Goal: Book appointment/travel/reservation

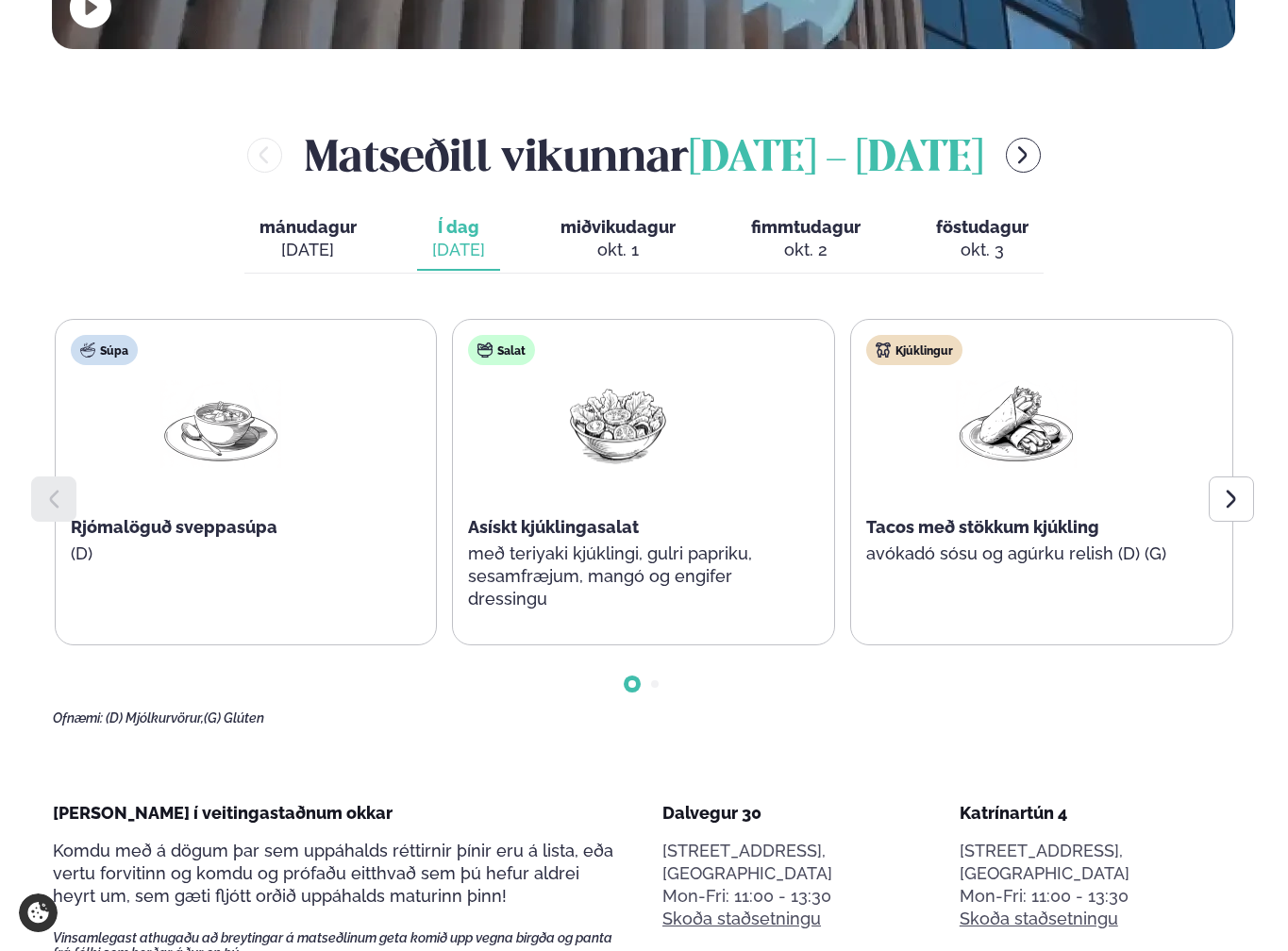
scroll to position [850, 0]
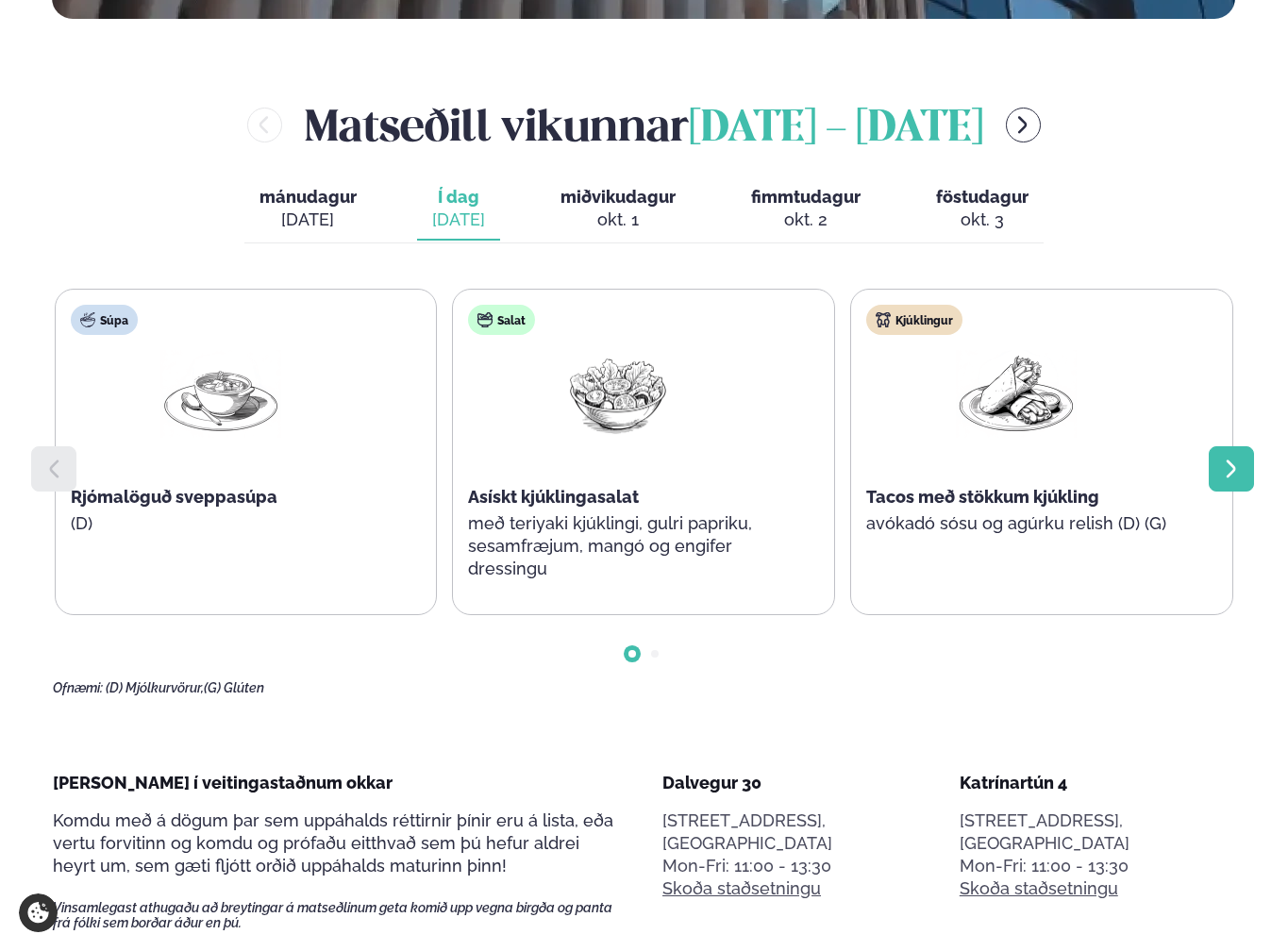
click at [1243, 447] on div at bounding box center [1230, 469] width 45 height 45
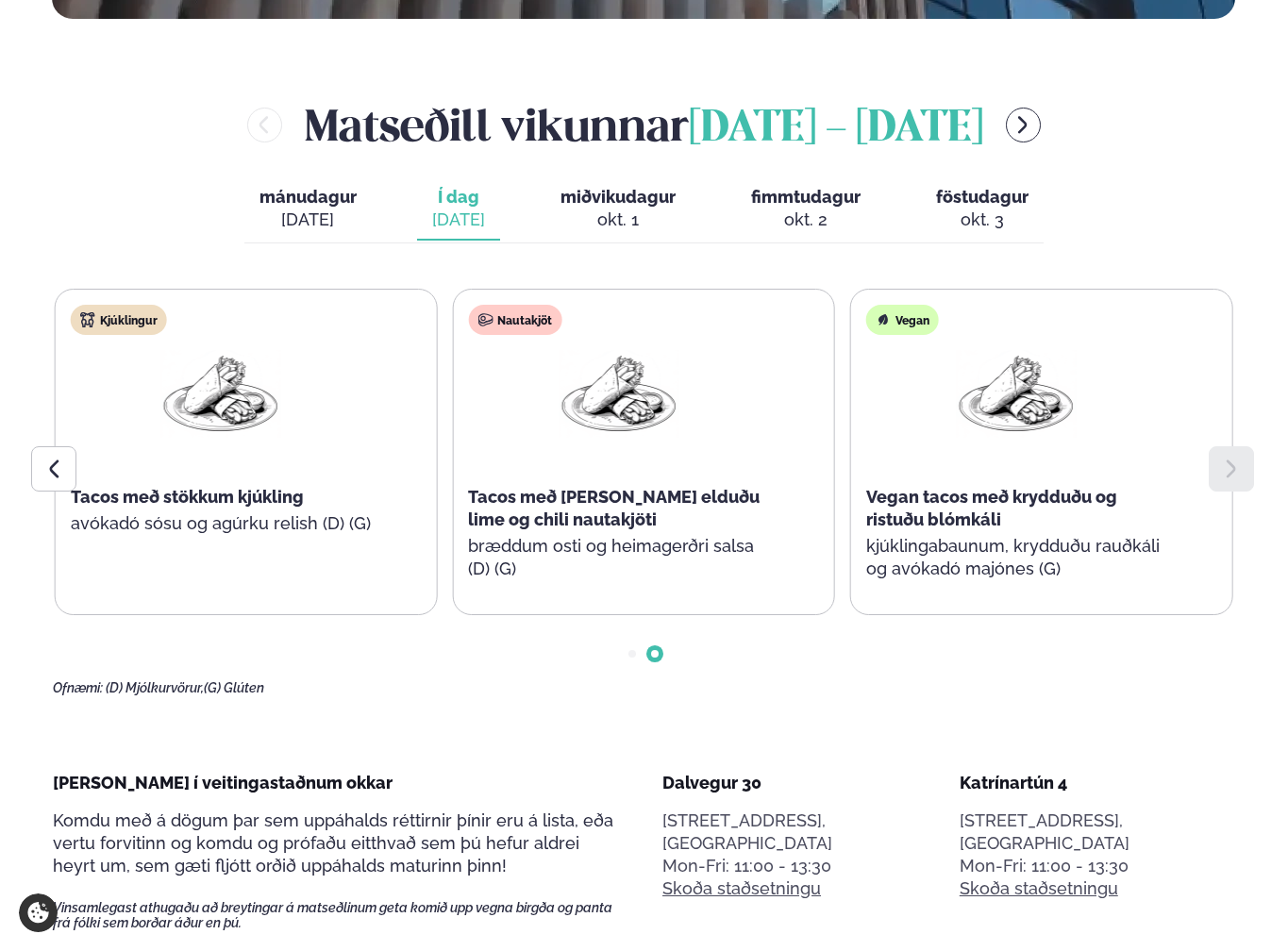
click at [630, 650] on span "Go to slide 1" at bounding box center [632, 654] width 8 height 8
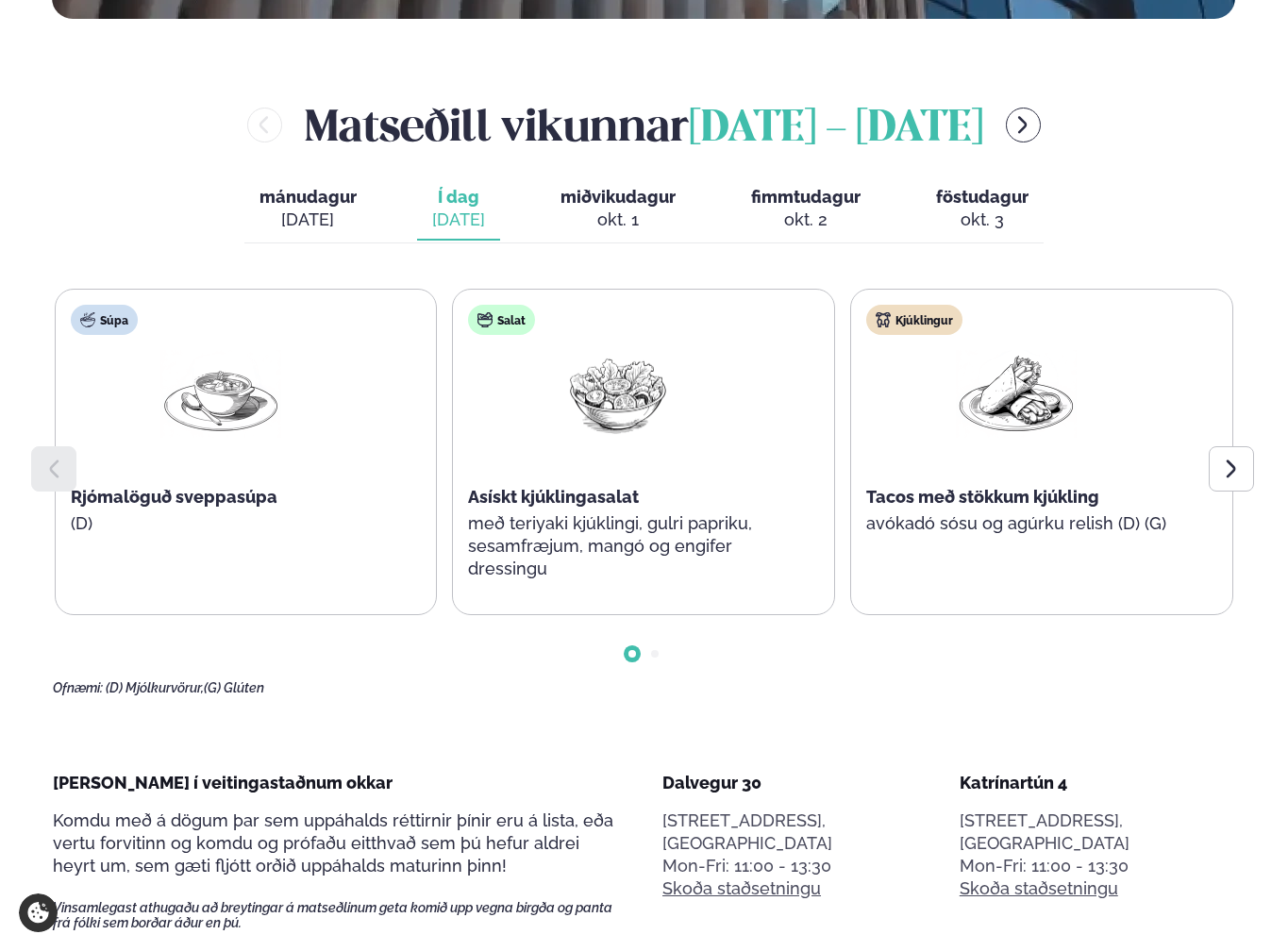
click at [657, 650] on span "Go to slide 2" at bounding box center [655, 654] width 8 height 8
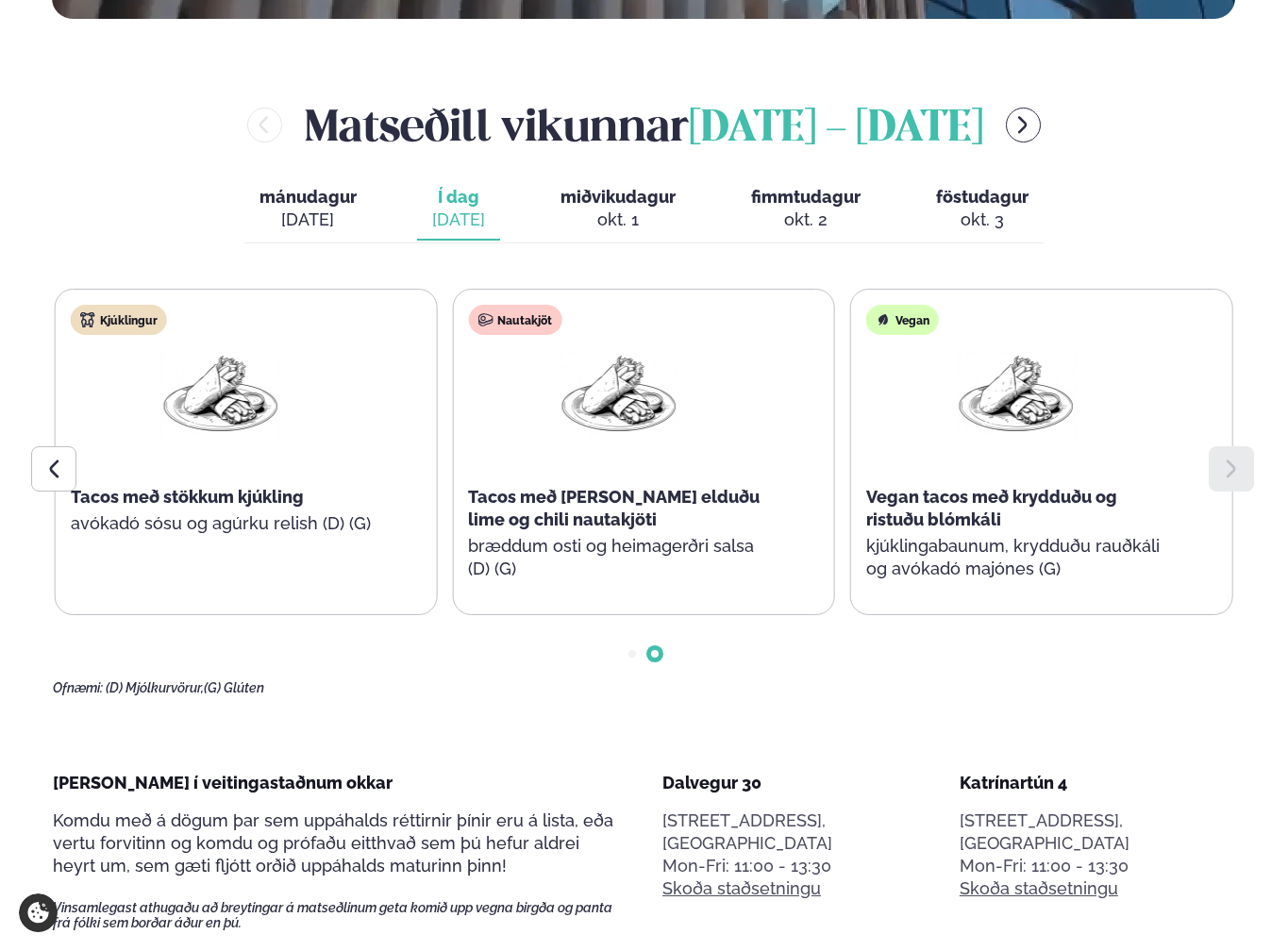
click at [632, 615] on div at bounding box center [644, 639] width 1182 height 47
click at [631, 650] on span "Go to slide 1" at bounding box center [632, 654] width 8 height 8
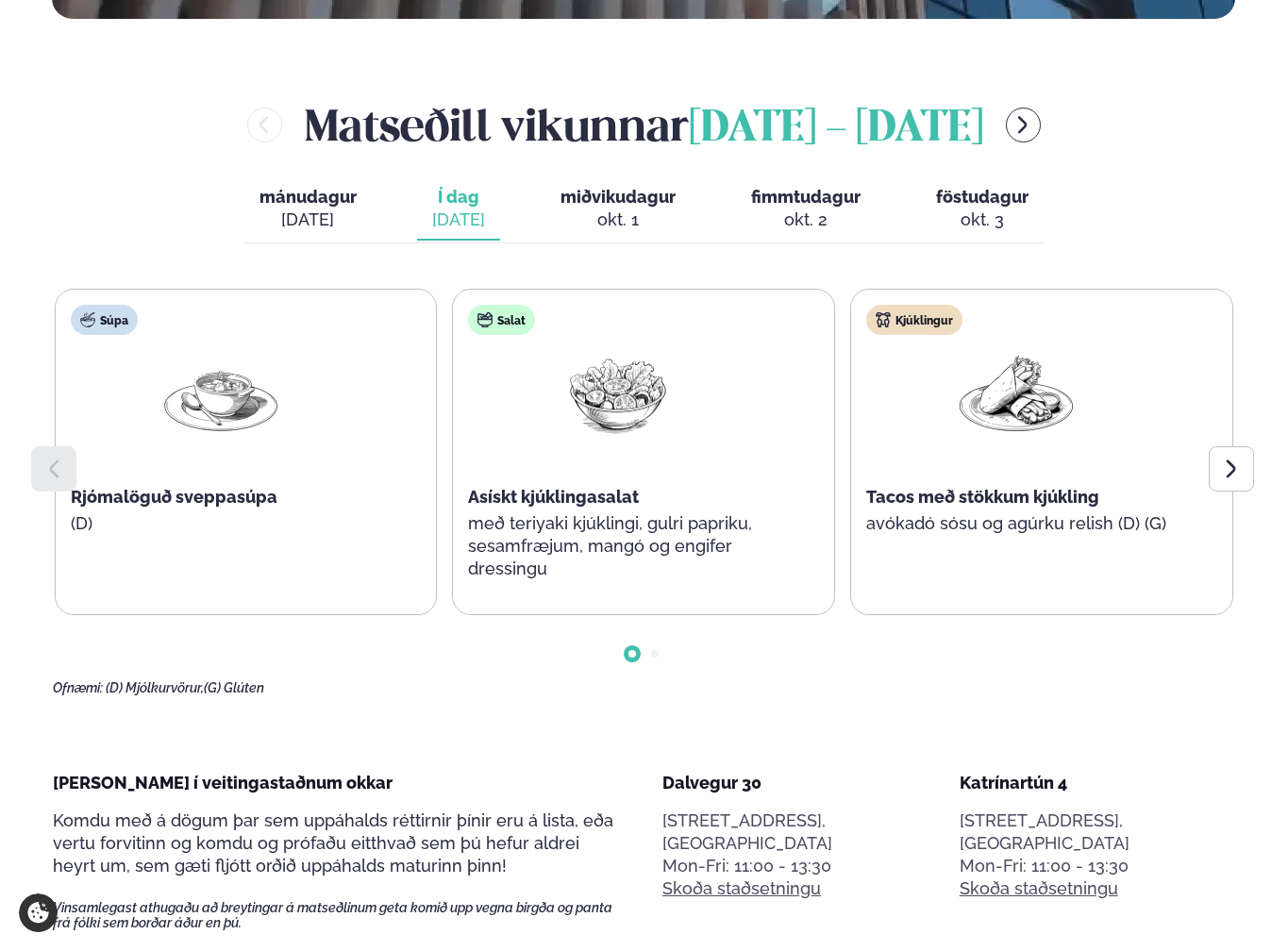
click at [657, 650] on span "Go to slide 2" at bounding box center [655, 654] width 8 height 8
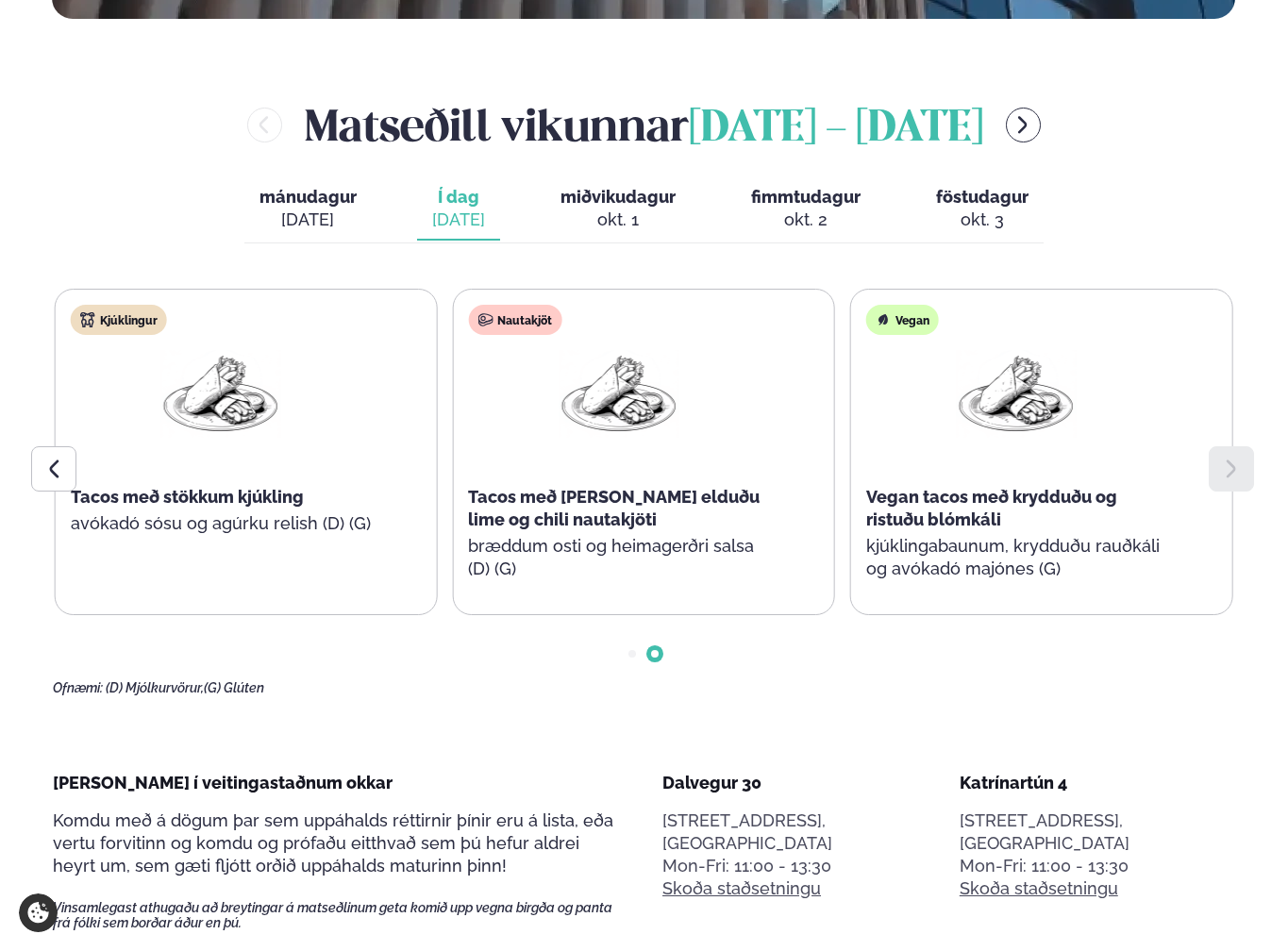
click at [654, 650] on span "Go to slide 2" at bounding box center [655, 654] width 8 height 8
click at [613, 208] on div "okt. 1" at bounding box center [617, 219] width 115 height 22
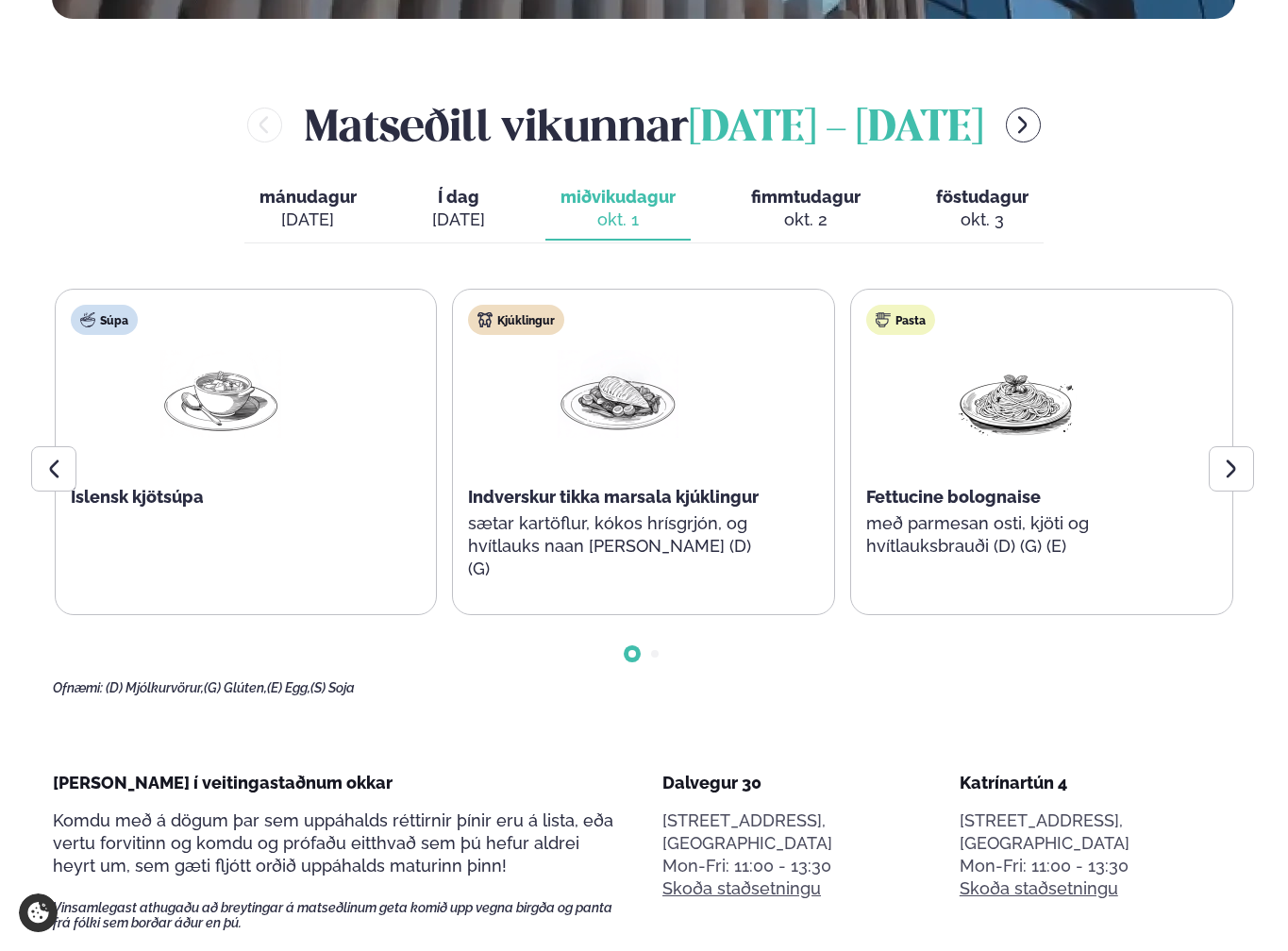
click at [807, 178] on button "fimmtudagur fim. okt. 2" at bounding box center [805, 209] width 140 height 63
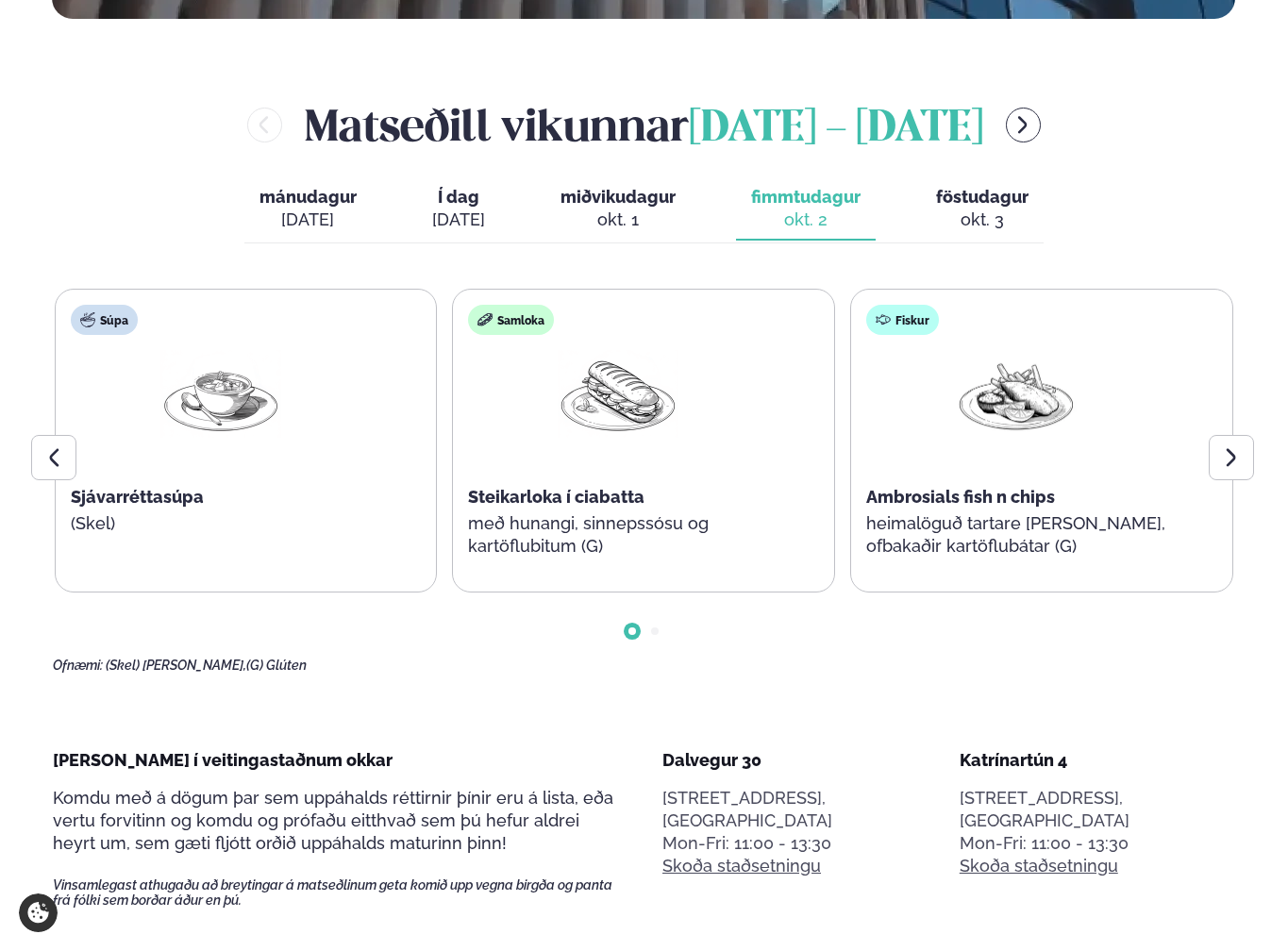
click at [494, 178] on button "Í dag Í d. sep. 30" at bounding box center [458, 209] width 83 height 63
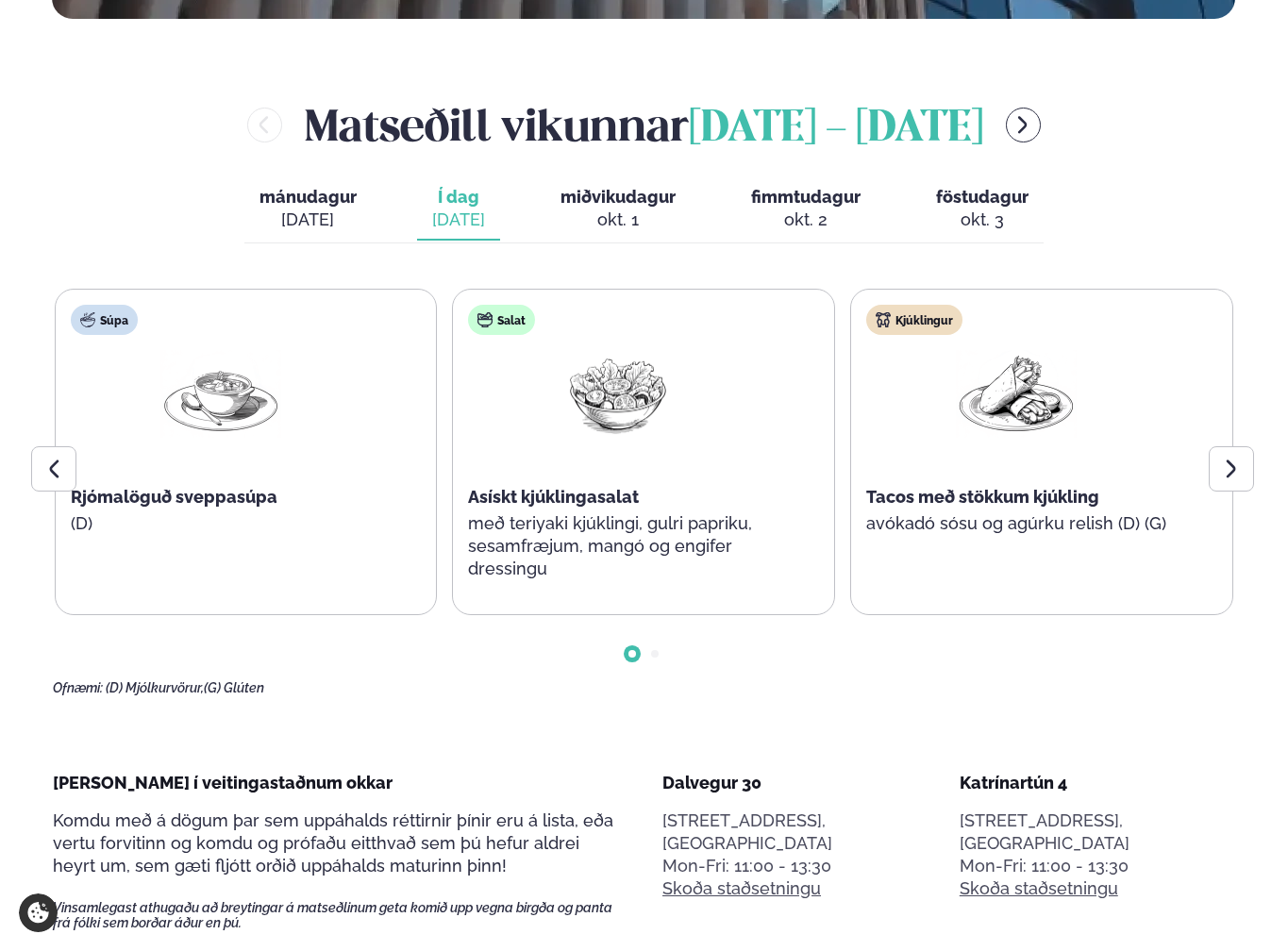
click at [606, 208] on div "okt. 1" at bounding box center [617, 219] width 115 height 22
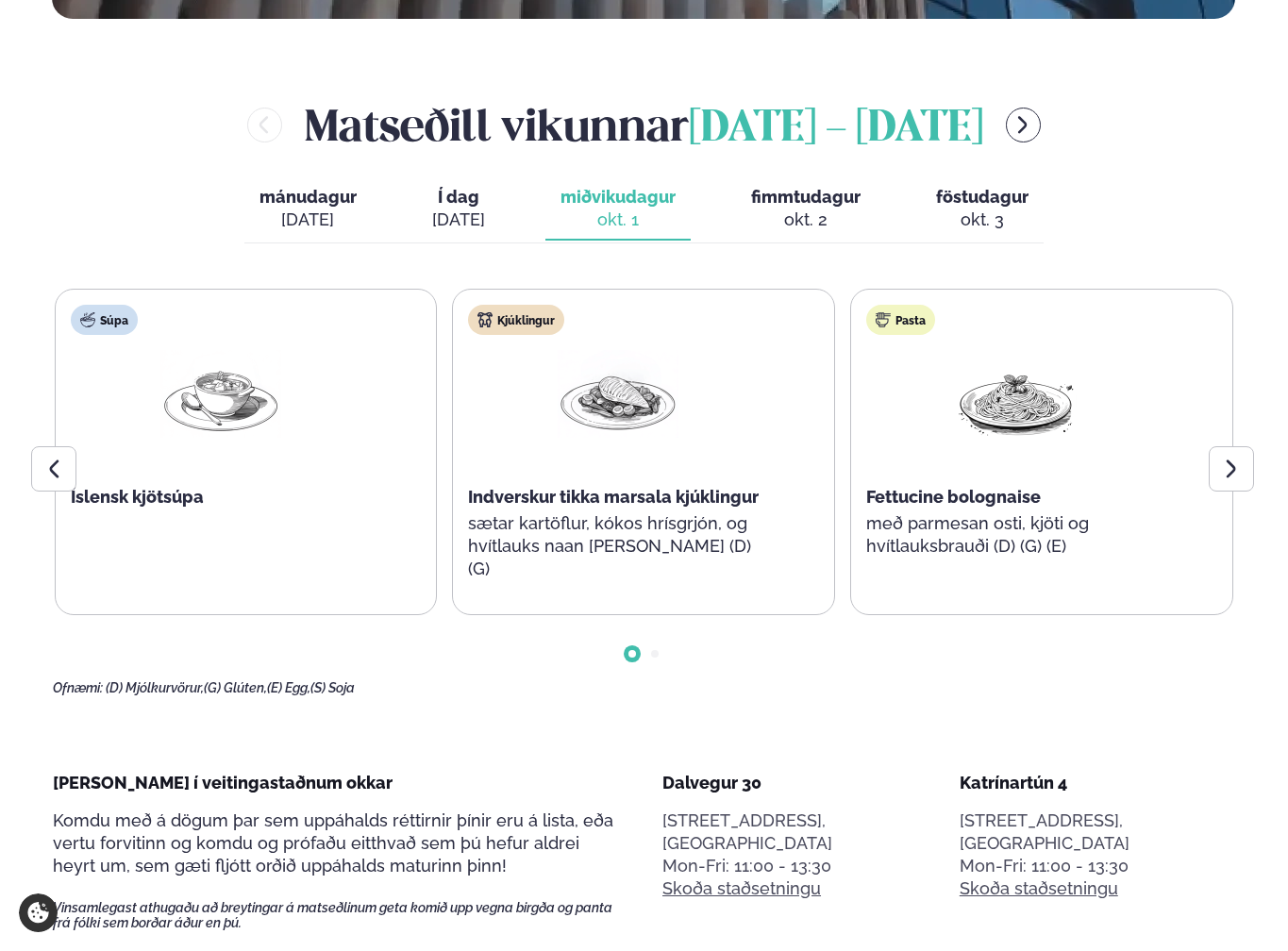
click at [766, 187] on span "fimmtudagur" at bounding box center [805, 197] width 109 height 20
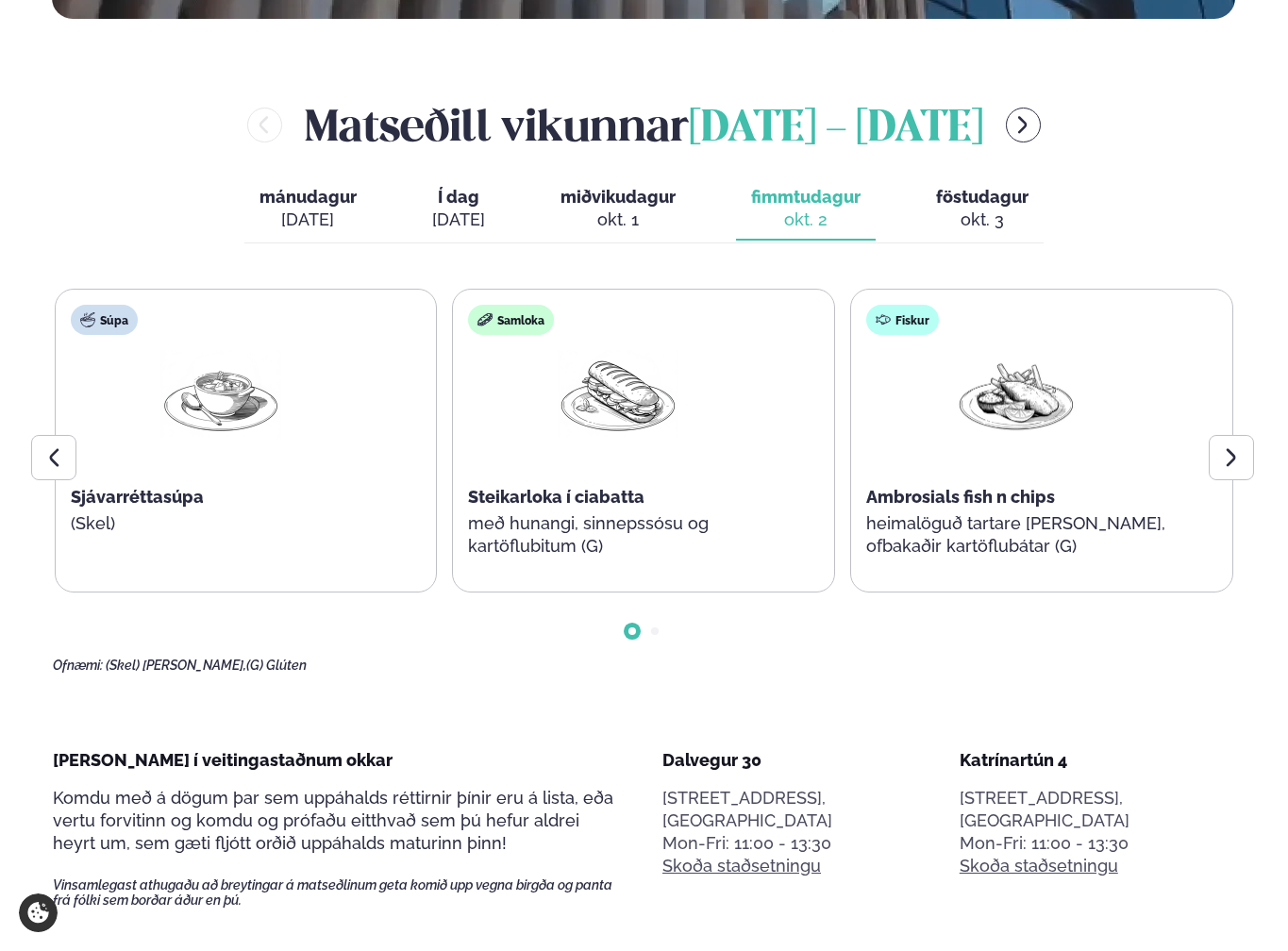
click at [953, 187] on span "föstudagur" at bounding box center [982, 197] width 93 height 20
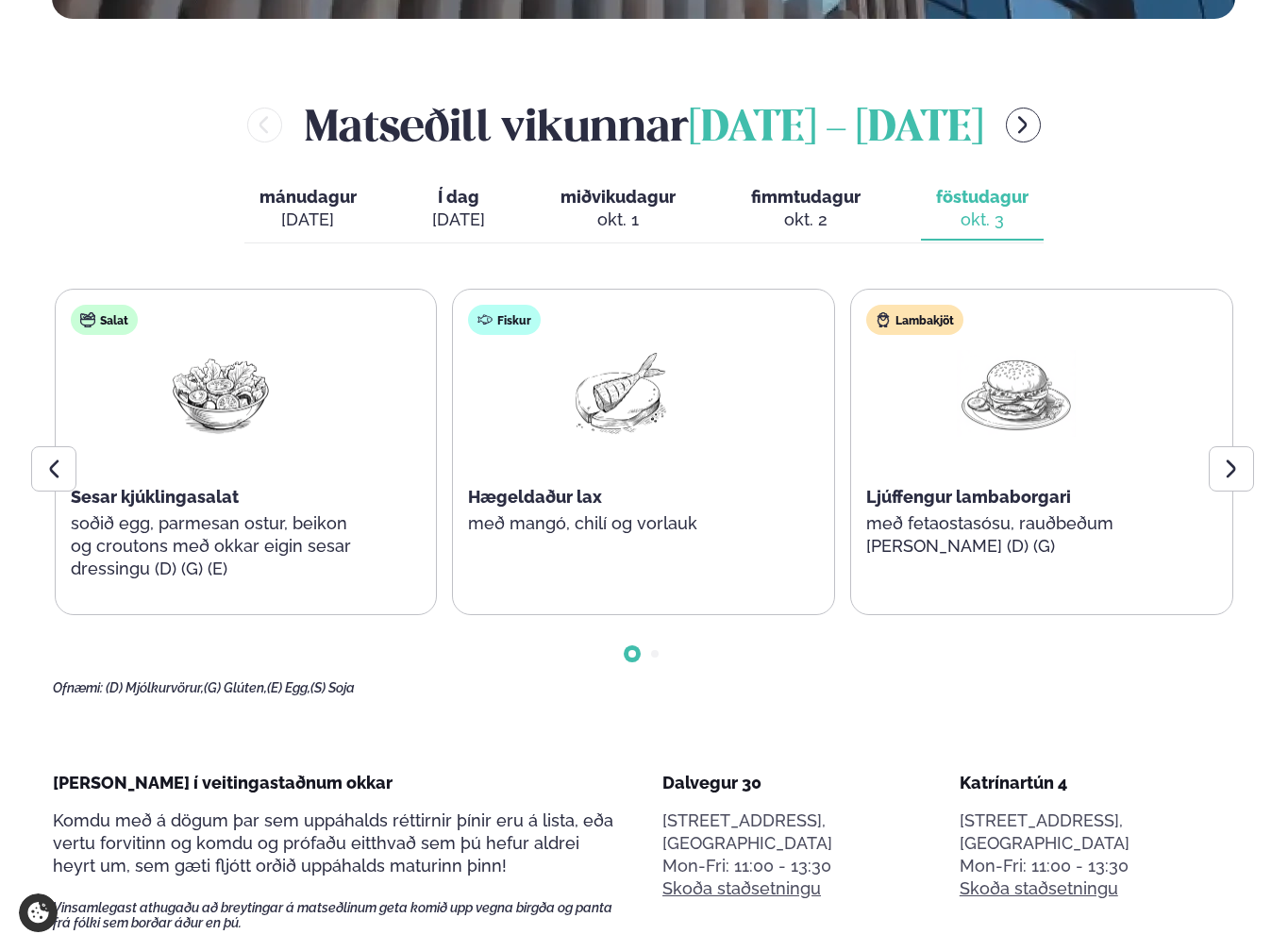
click at [830, 178] on button "fimmtudagur fim. okt. 2" at bounding box center [805, 209] width 140 height 63
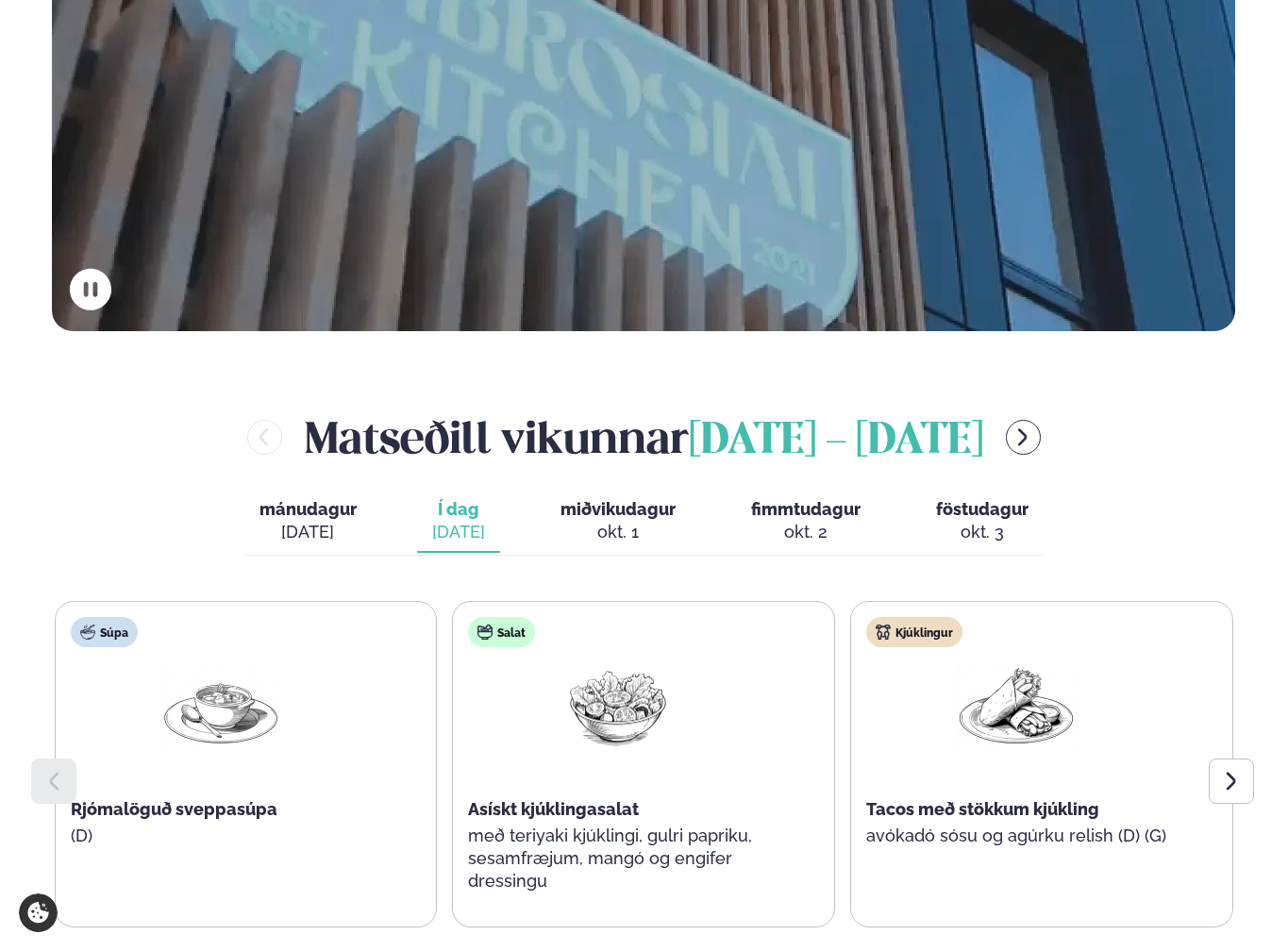
scroll to position [755, 0]
